Goal: Register for event/course

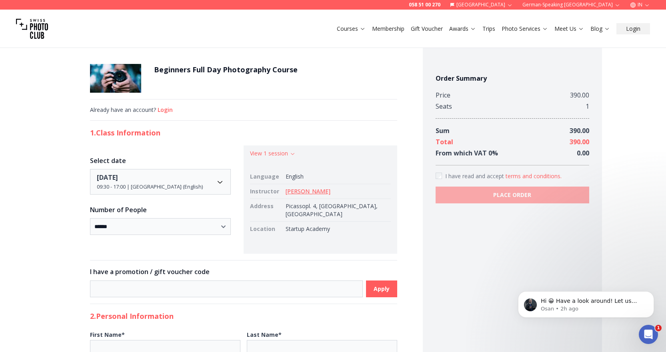
click at [311, 206] on td "Picassopl. 4, [GEOGRAPHIC_DATA], [GEOGRAPHIC_DATA]" at bounding box center [336, 210] width 108 height 23
copy td "Picassopl"
click at [337, 216] on td "Picassopl. 4, [GEOGRAPHIC_DATA], [GEOGRAPHIC_DATA]" at bounding box center [336, 210] width 108 height 23
drag, startPoint x: 298, startPoint y: 207, endPoint x: 347, endPoint y: 206, distance: 48.8
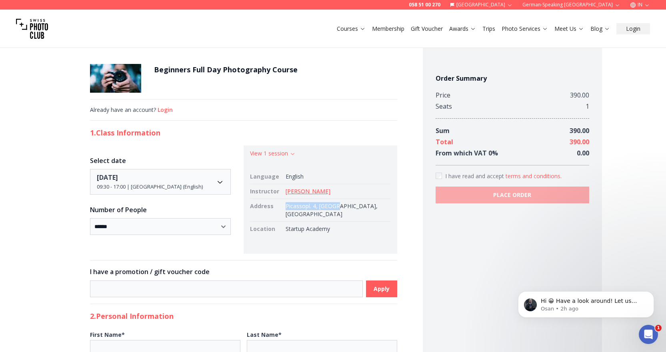
click at [347, 206] on td "Picassopl. 4, [GEOGRAPHIC_DATA], [GEOGRAPHIC_DATA]" at bounding box center [336, 210] width 108 height 23
copy td "Picassopl. 4, [GEOGRAPHIC_DATA],"
click at [397, 31] on font "Membership" at bounding box center [388, 29] width 32 height 8
click at [385, 30] on font "Membership" at bounding box center [388, 29] width 32 height 8
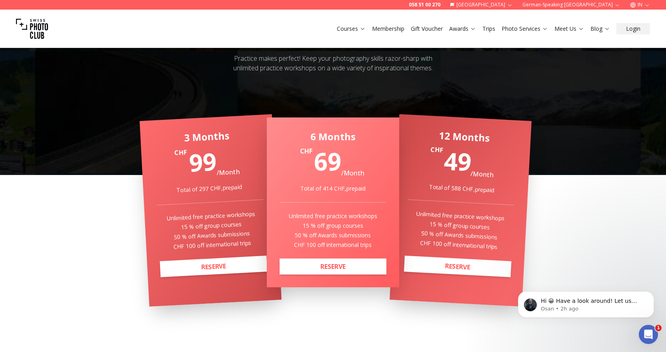
scroll to position [120, 0]
